Goal: Information Seeking & Learning: Learn about a topic

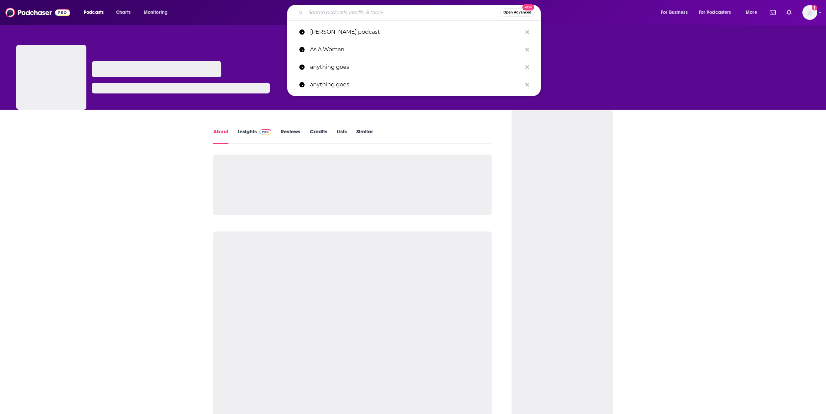
click at [310, 12] on input "Search podcasts, credits, & more..." at bounding box center [403, 12] width 195 height 11
paste input "Two Broke Chicks"
type input "Two Broke Chicks"
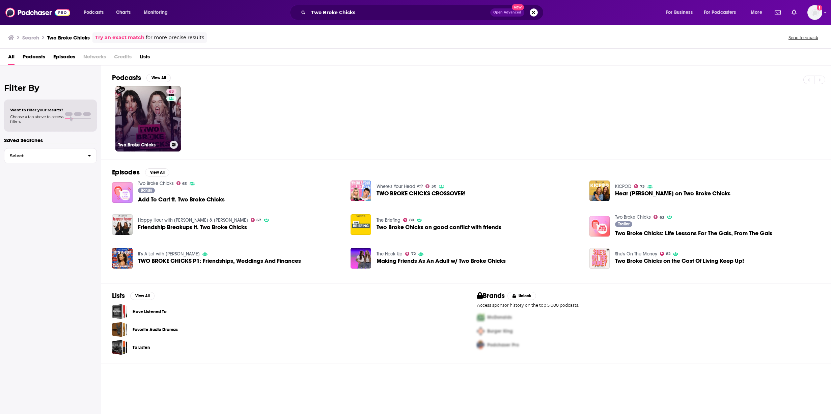
click at [163, 108] on link "63 Two Broke Chicks" at bounding box center [147, 118] width 65 height 65
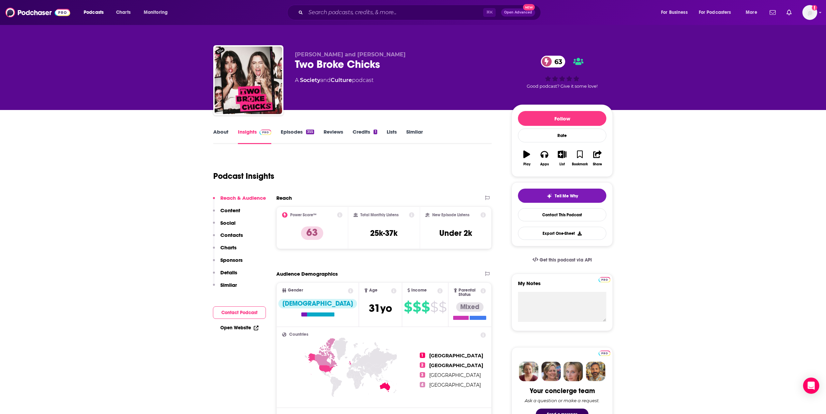
click at [230, 226] on button "Social" at bounding box center [224, 226] width 23 height 12
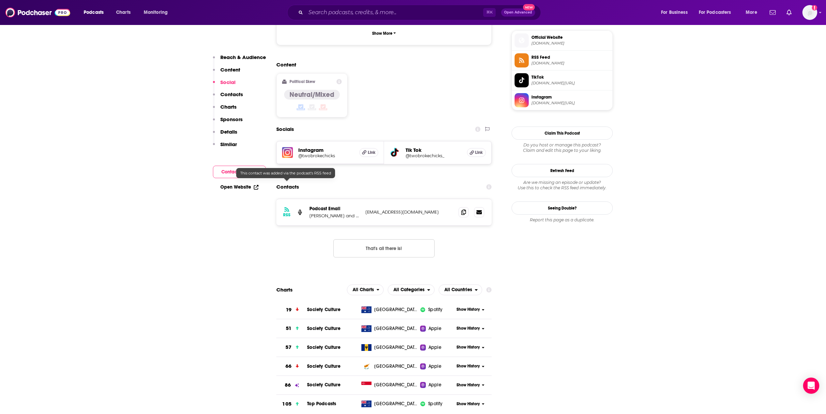
scroll to position [491, 0]
